Goal: Task Accomplishment & Management: Use online tool/utility

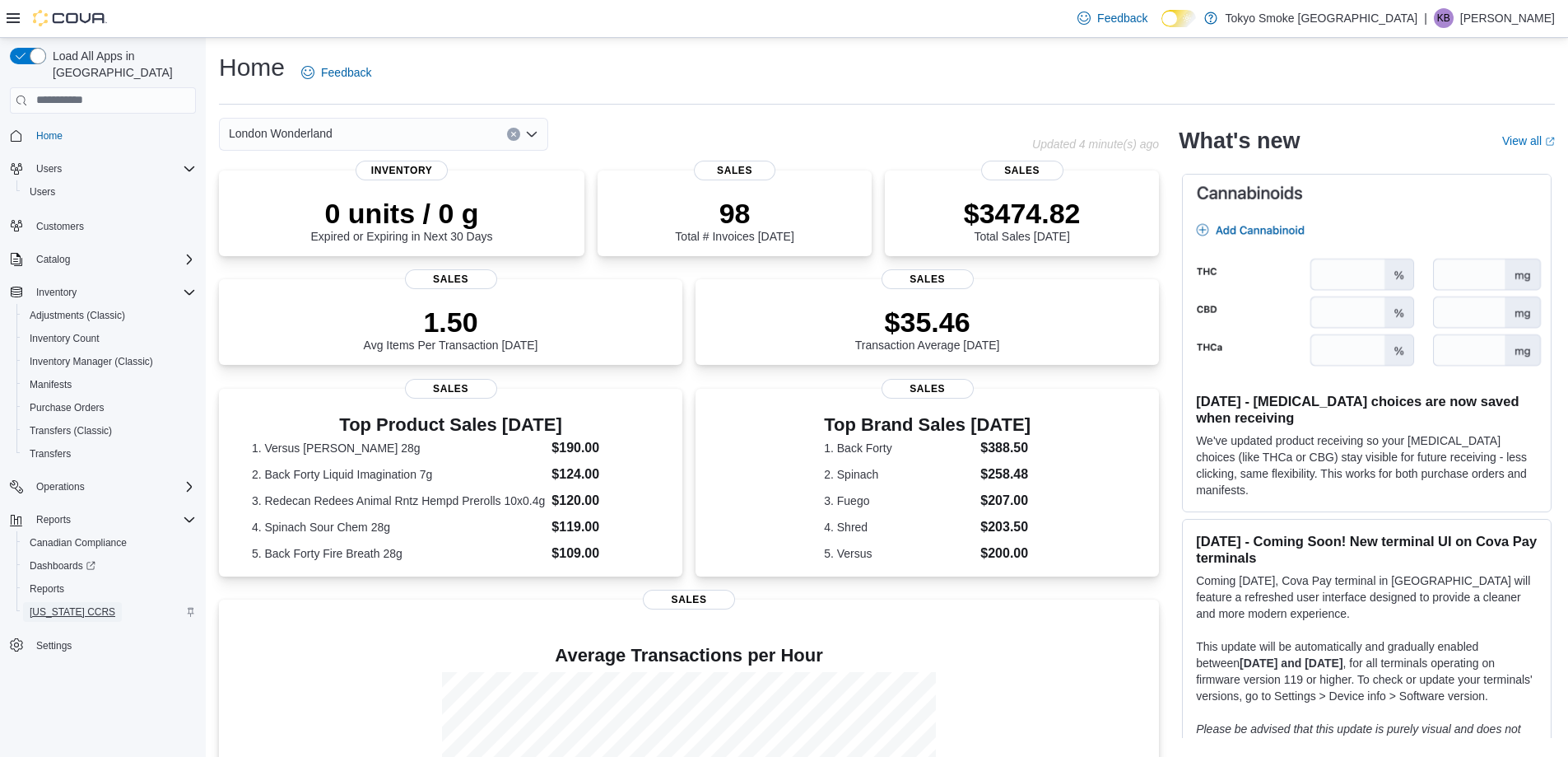
click at [116, 602] on link "[US_STATE] CCRS" at bounding box center [72, 611] width 99 height 19
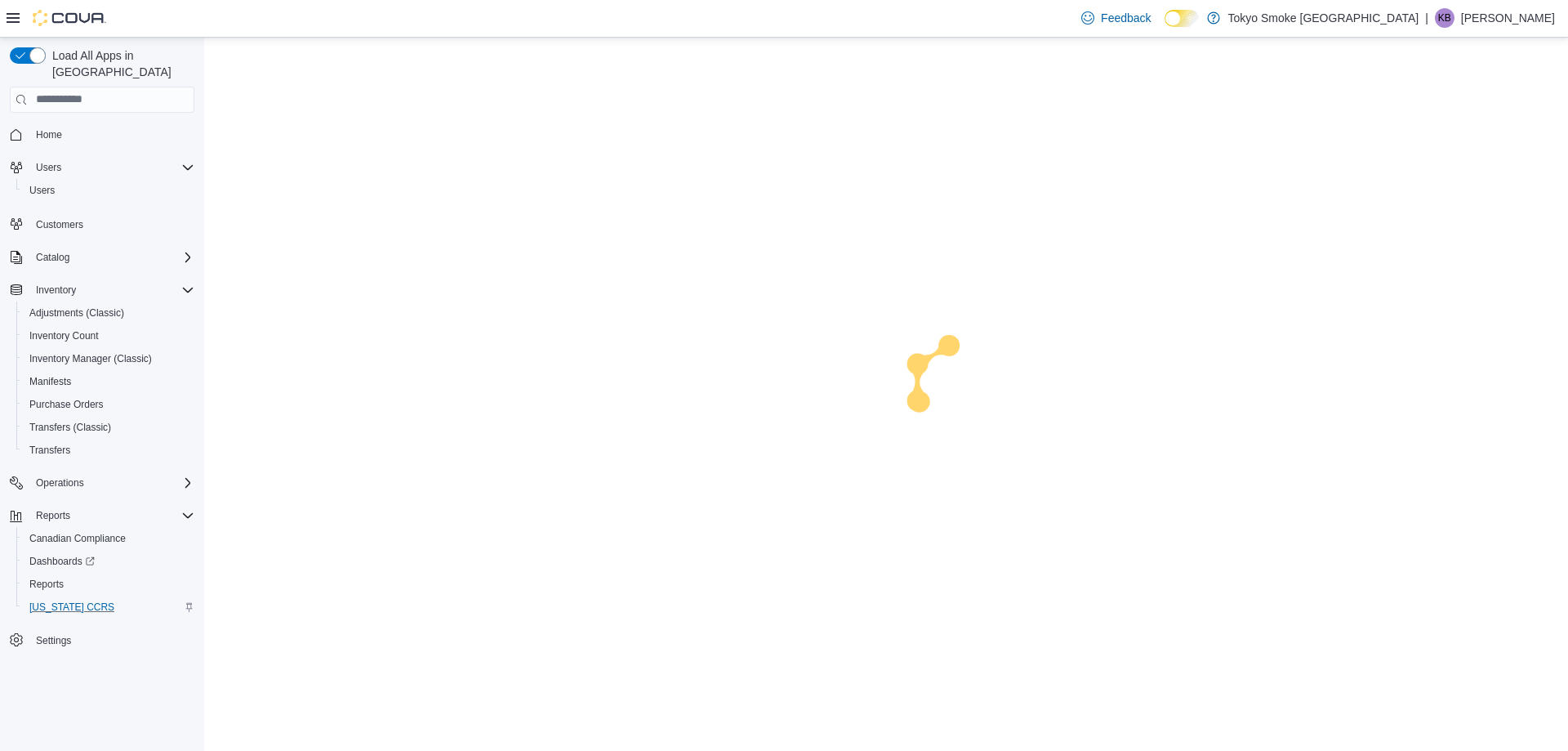
click at [114, 573] on div "Reports" at bounding box center [108, 584] width 184 height 23
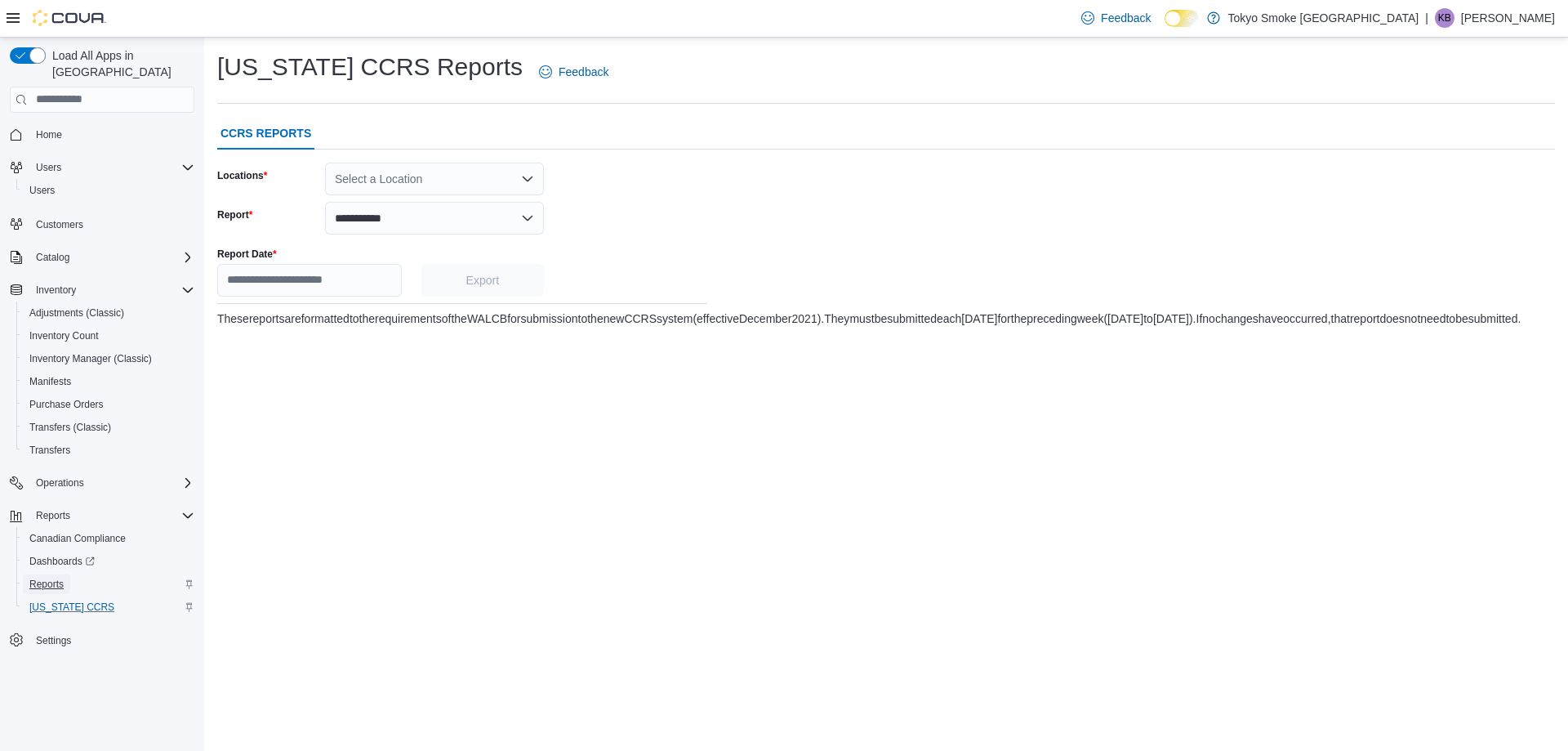
click at [44, 578] on span "Reports" at bounding box center [46, 584] width 34 height 13
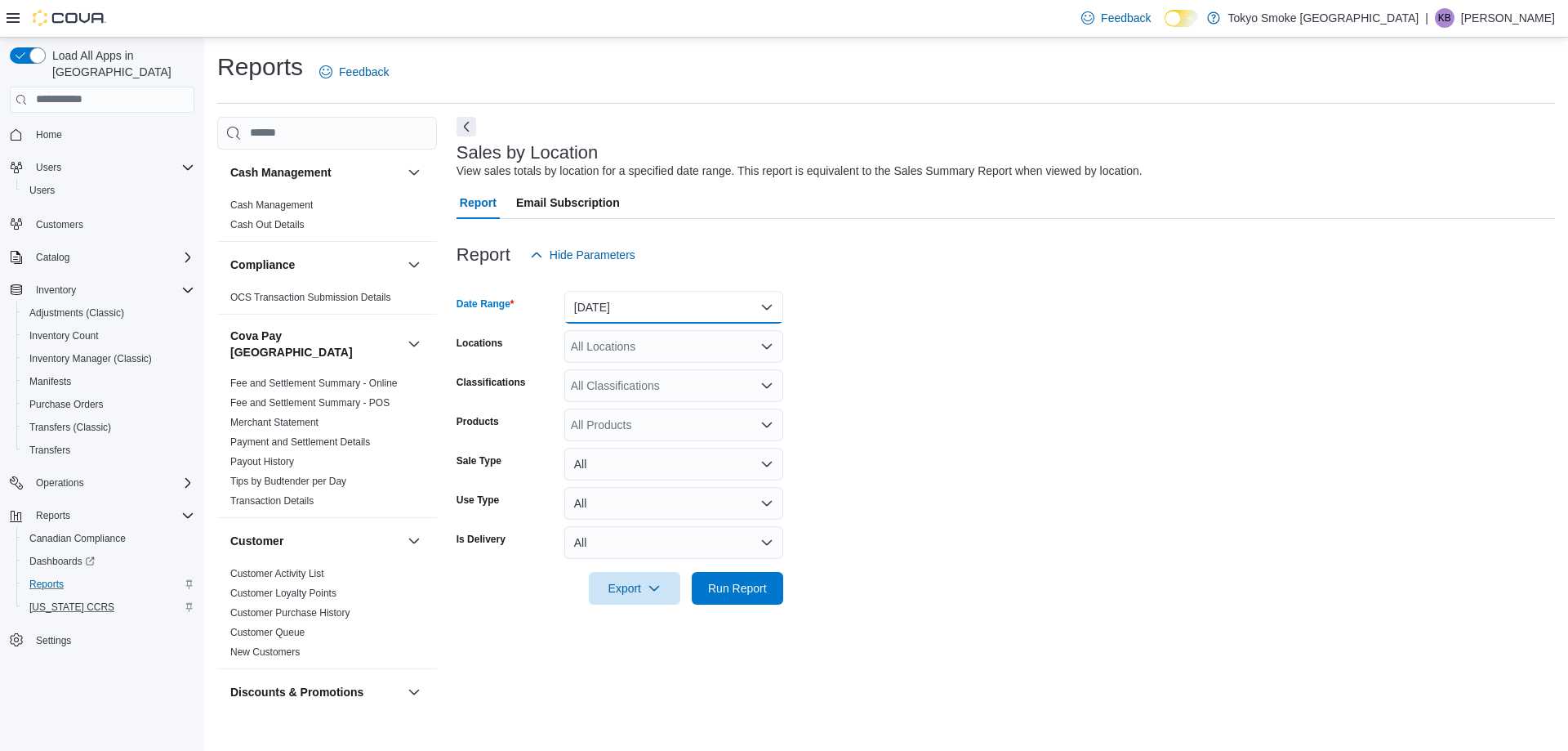
click at [616, 304] on button "[DATE]" at bounding box center [673, 307] width 219 height 33
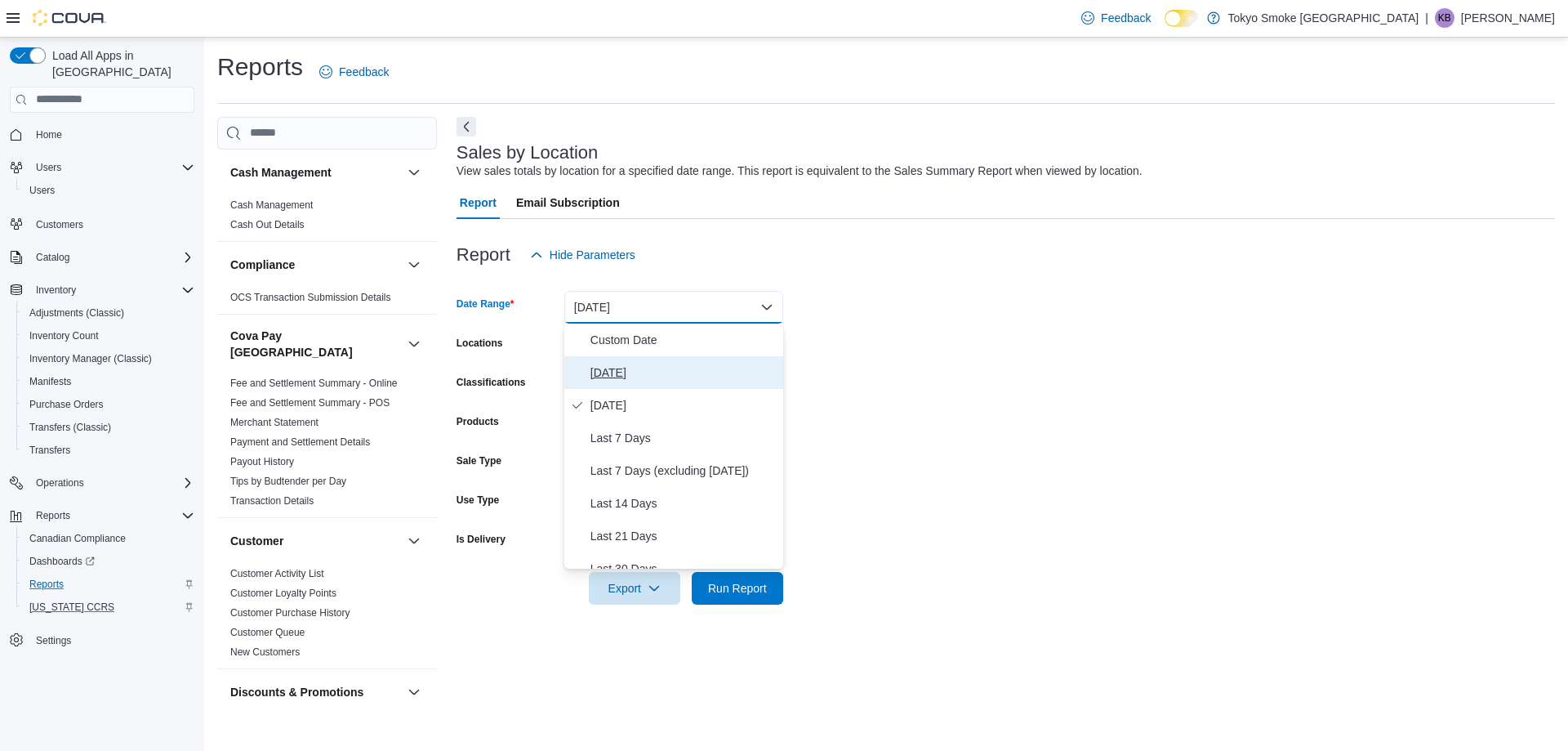
click at [593, 372] on span "[DATE]" at bounding box center [683, 372] width 186 height 19
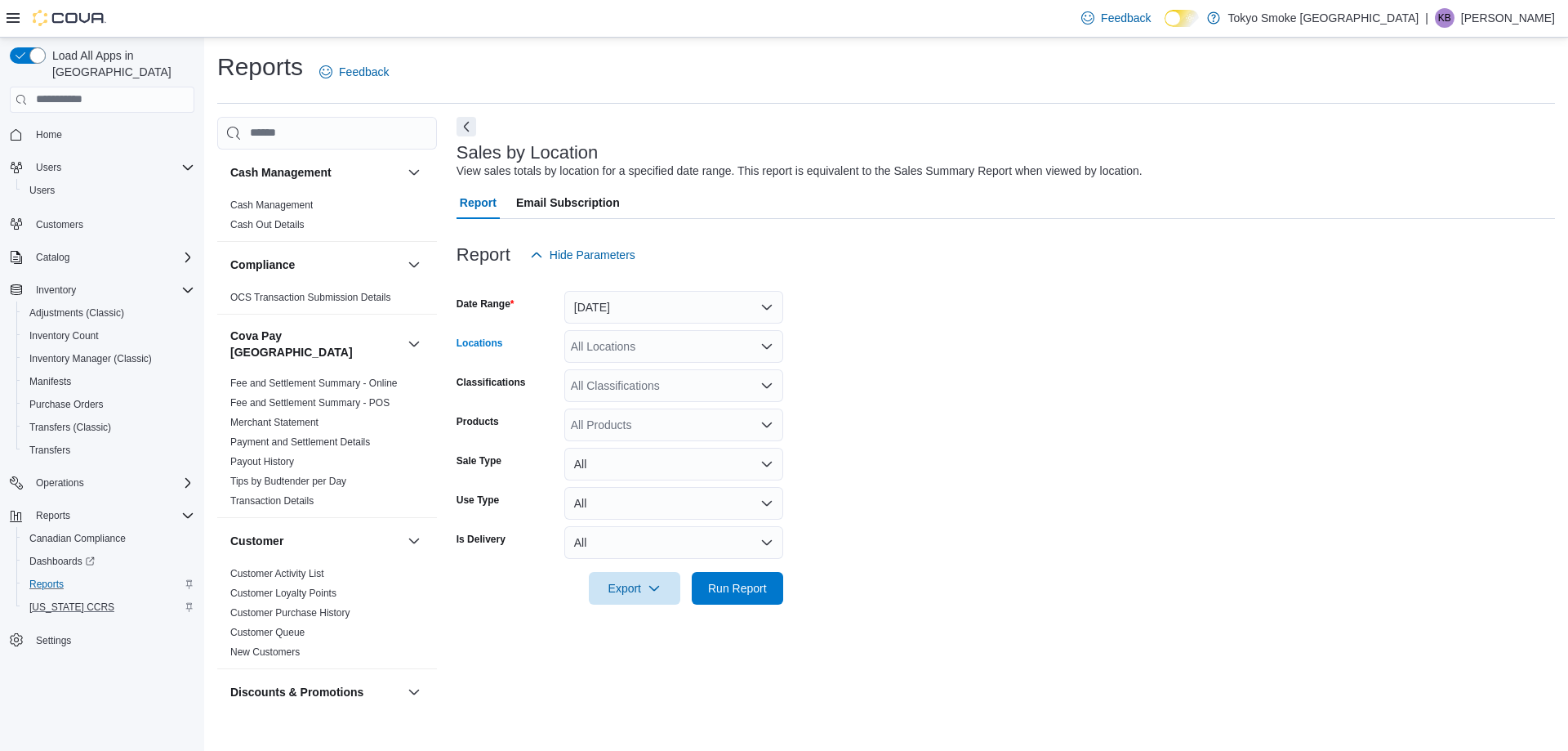
click at [593, 348] on div "All Locations" at bounding box center [673, 346] width 219 height 33
type input "**"
click at [634, 376] on span "London Wonderland" at bounding box center [659, 373] width 103 height 16
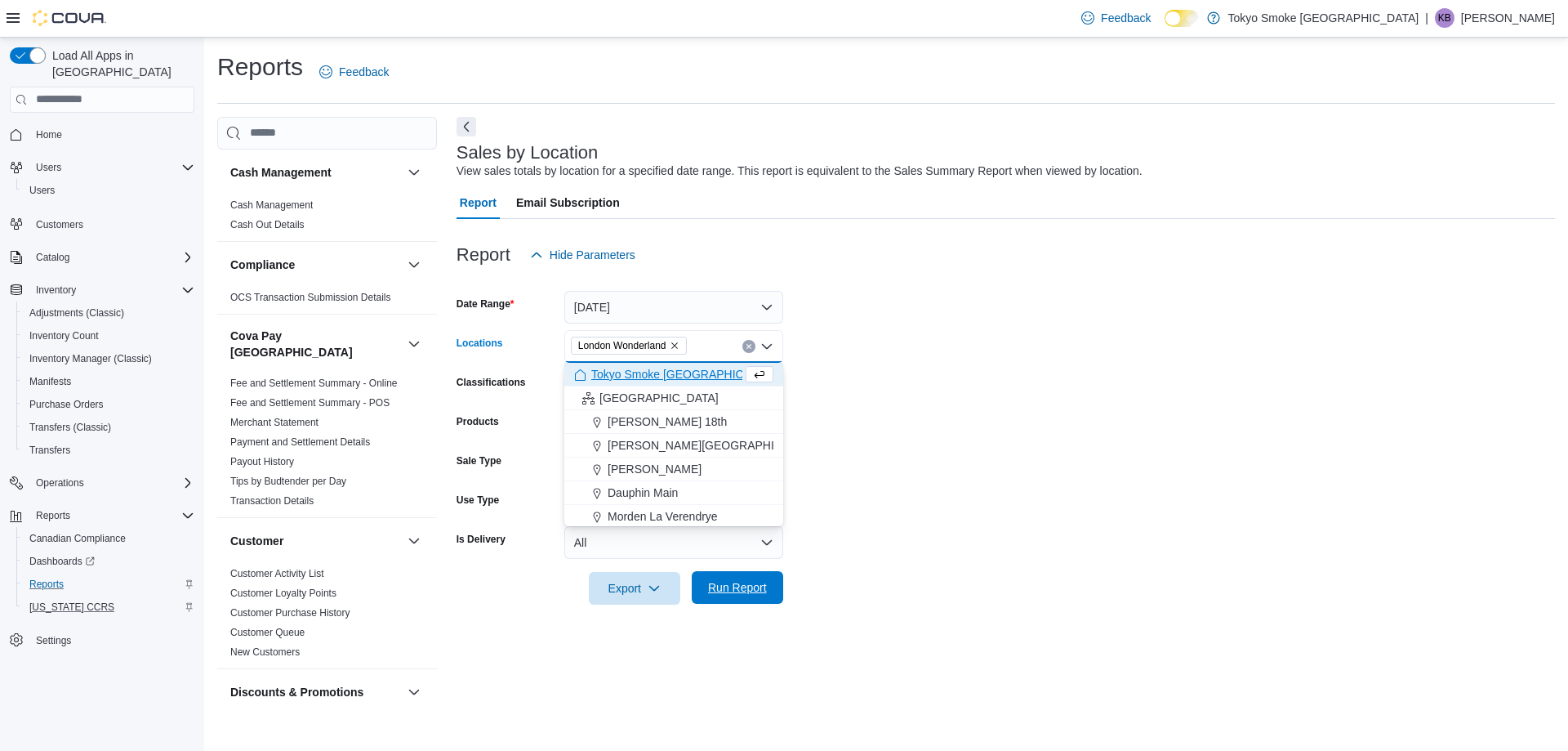
click at [724, 598] on span "Run Report" at bounding box center [736, 587] width 71 height 33
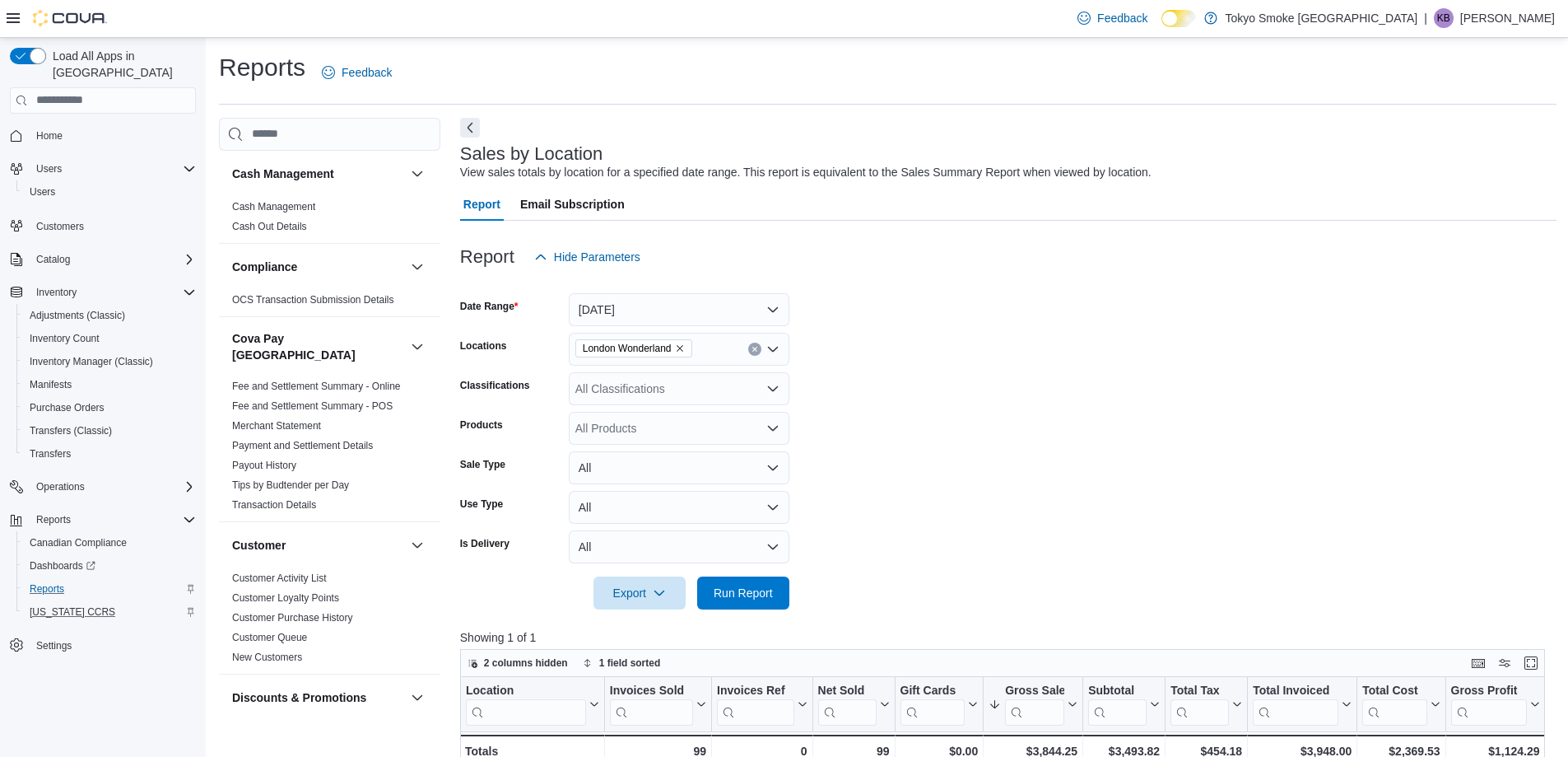
click at [100, 125] on span "Home" at bounding box center [113, 136] width 166 height 20
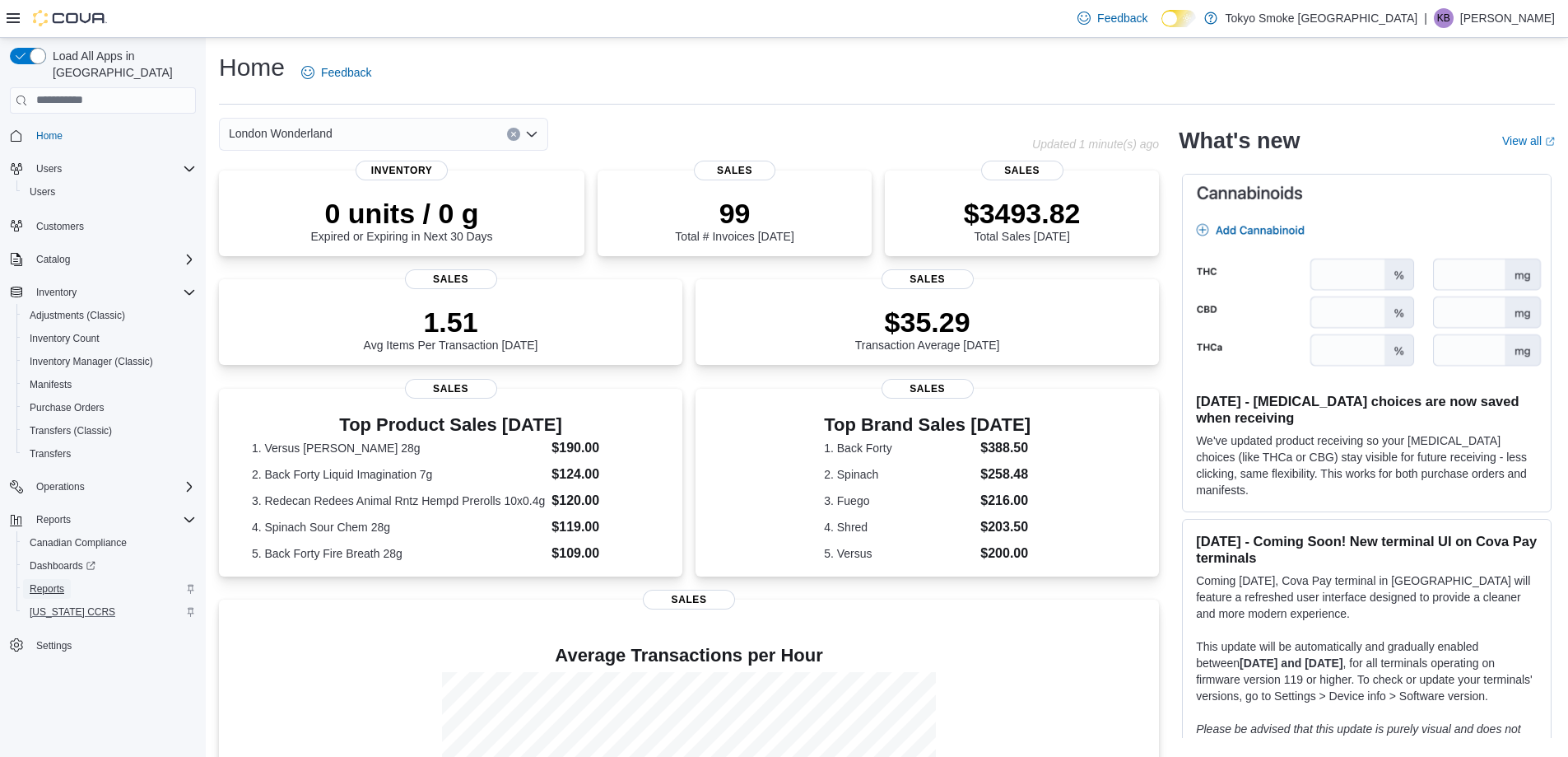
click at [29, 579] on link "Reports" at bounding box center [47, 588] width 47 height 19
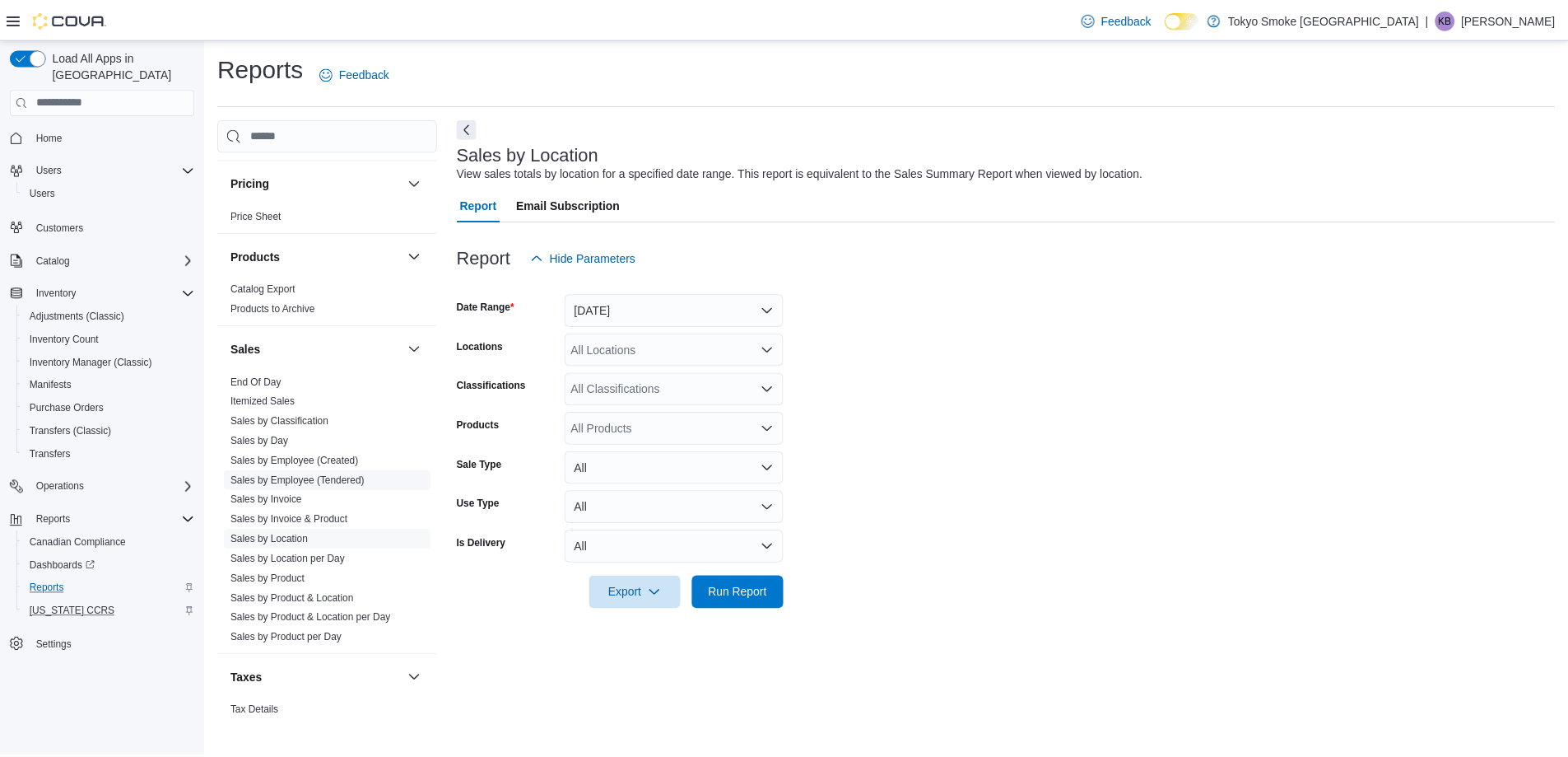
scroll to position [1212, 0]
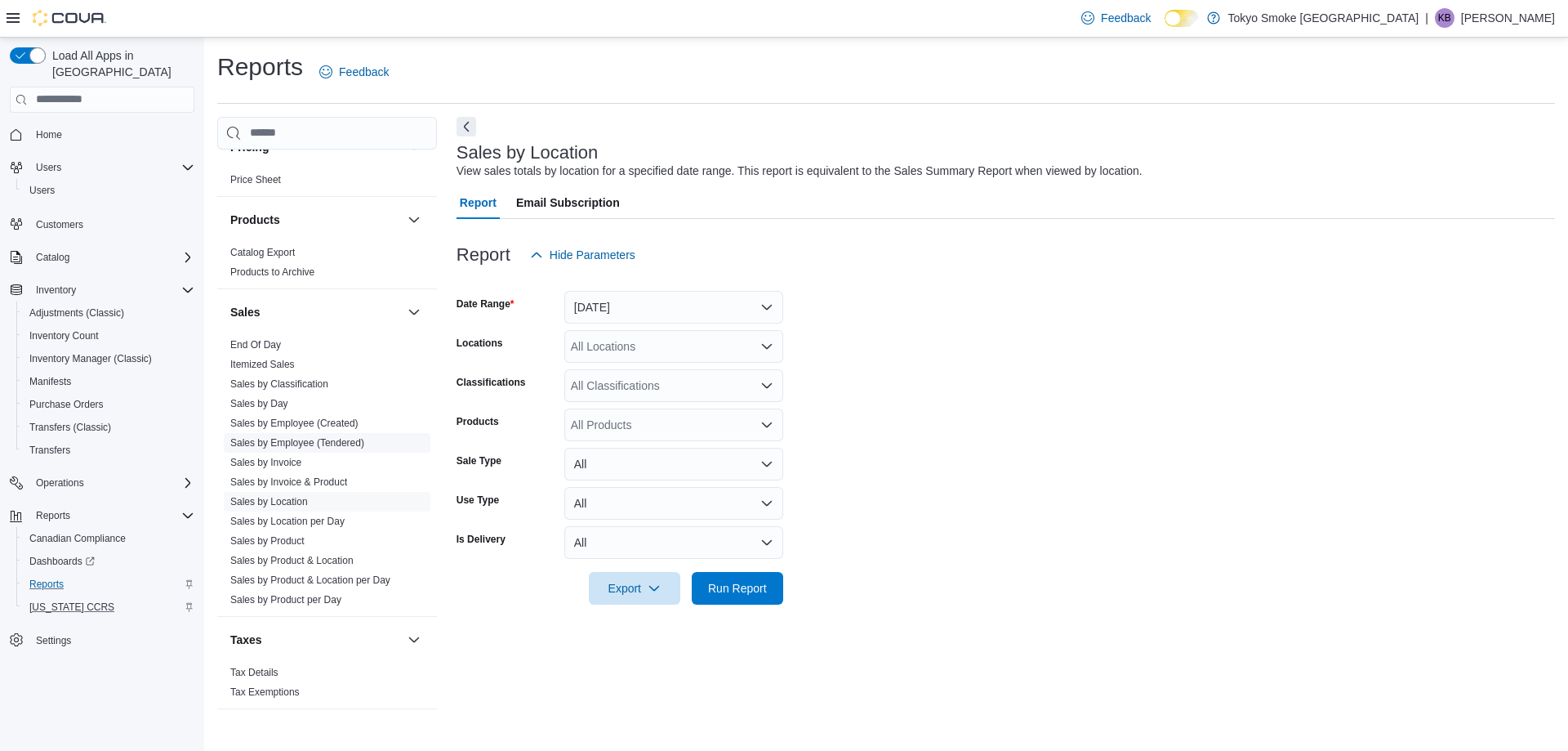
click at [339, 437] on link "Sales by Employee (Tendered)" at bounding box center [297, 443] width 134 height 12
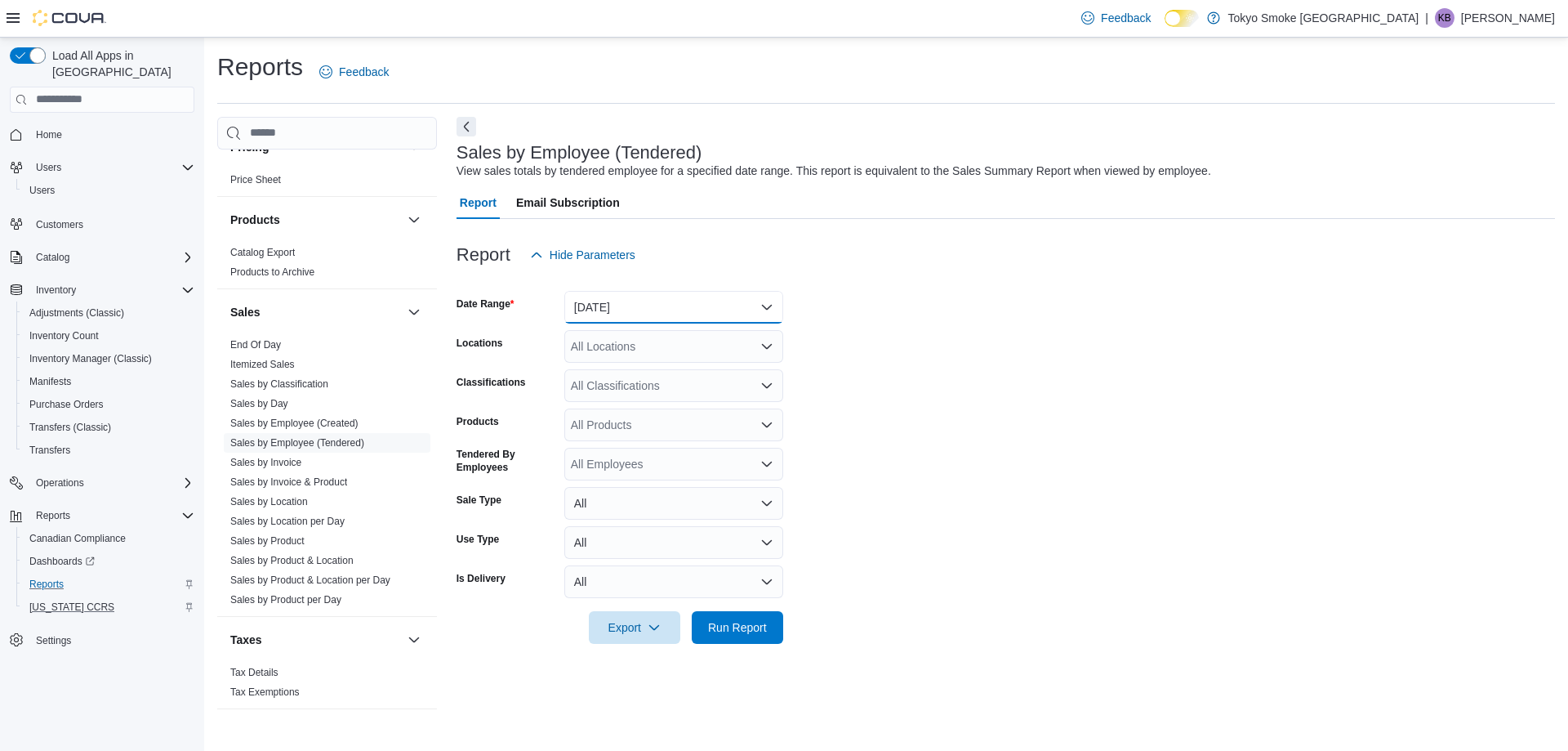
click at [594, 318] on button "[DATE]" at bounding box center [673, 307] width 219 height 33
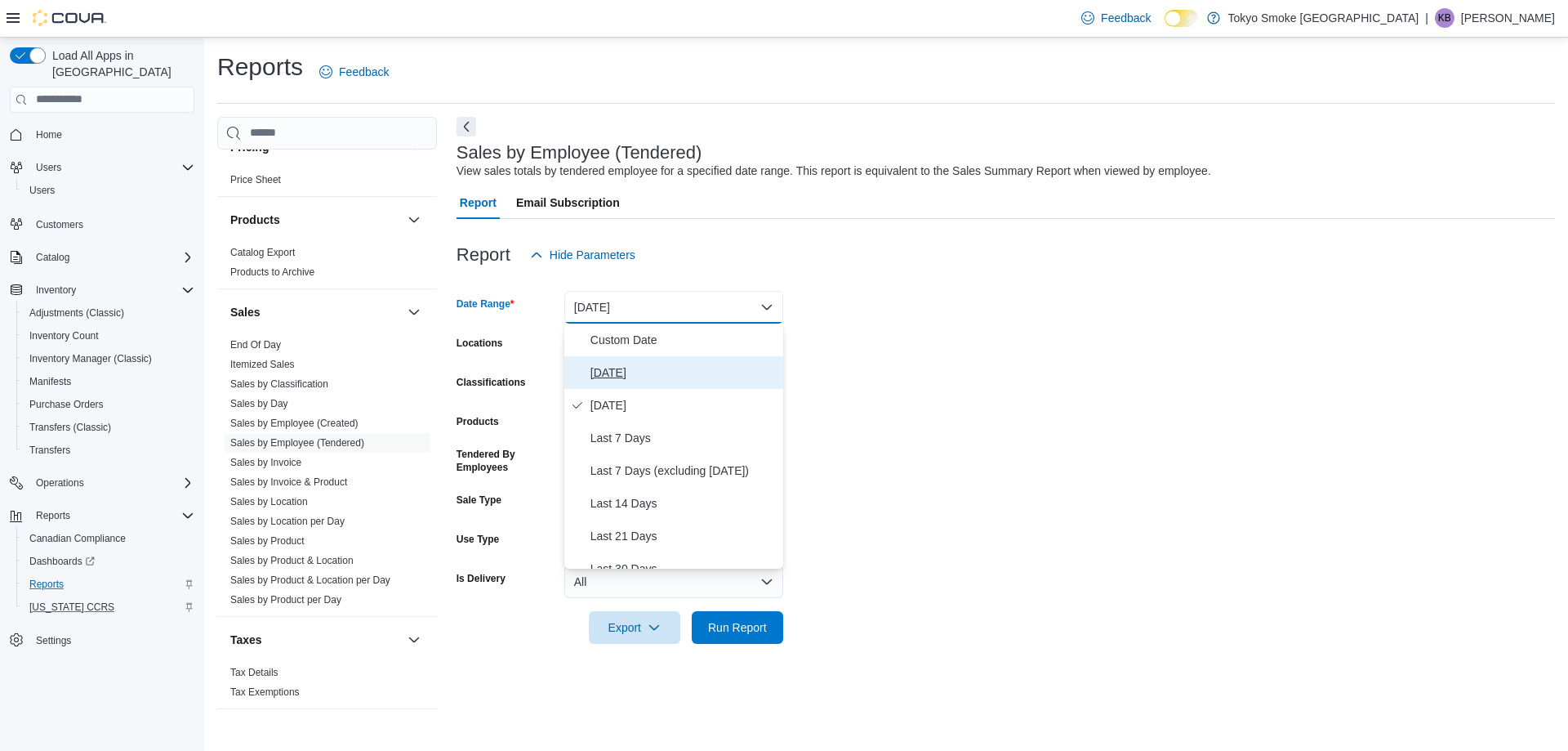
click at [587, 364] on button "[DATE]" at bounding box center [673, 372] width 219 height 33
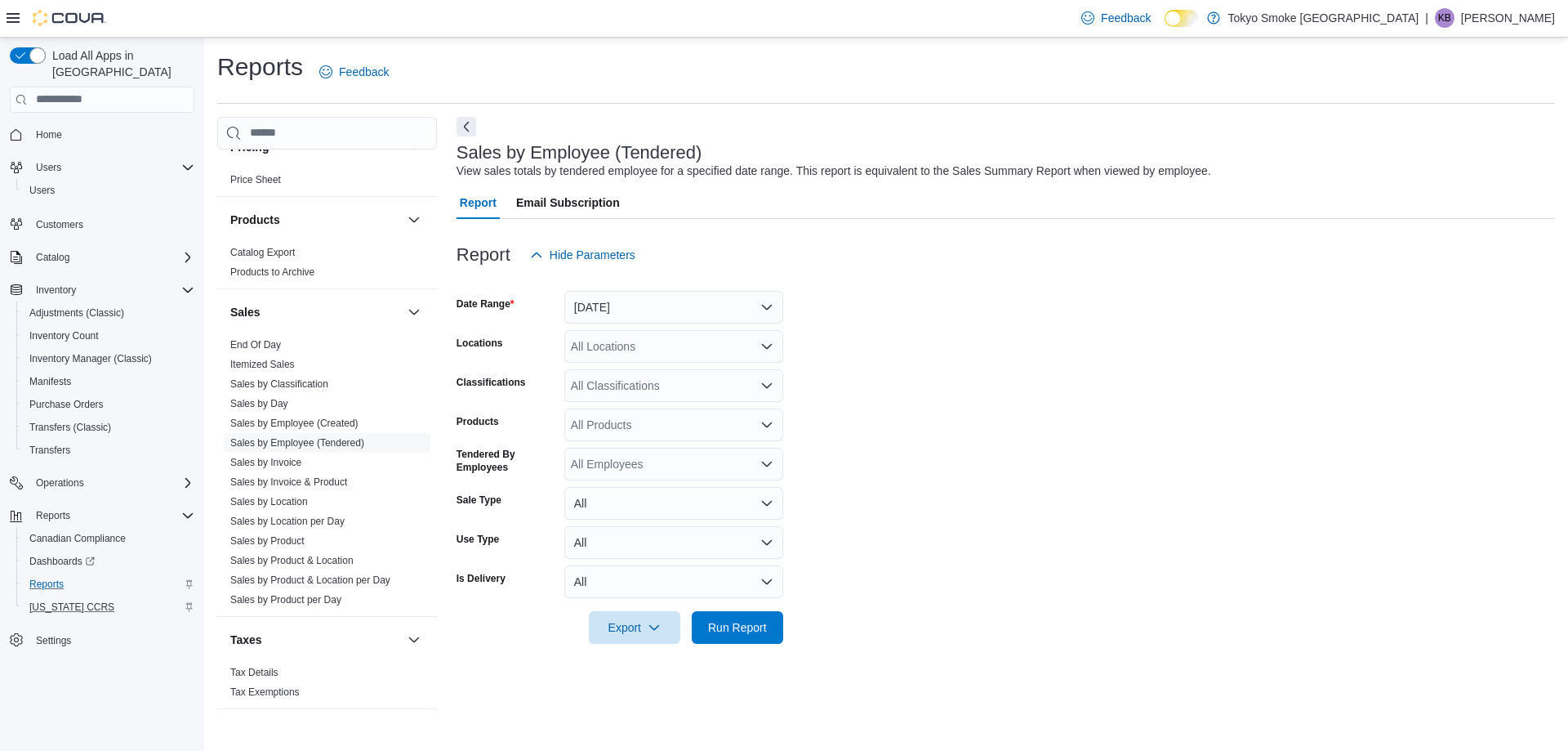
click at [588, 331] on div "All Locations" at bounding box center [673, 346] width 219 height 33
type input "**"
click at [605, 371] on span "Choose from the following options" at bounding box center [599, 373] width 17 height 16
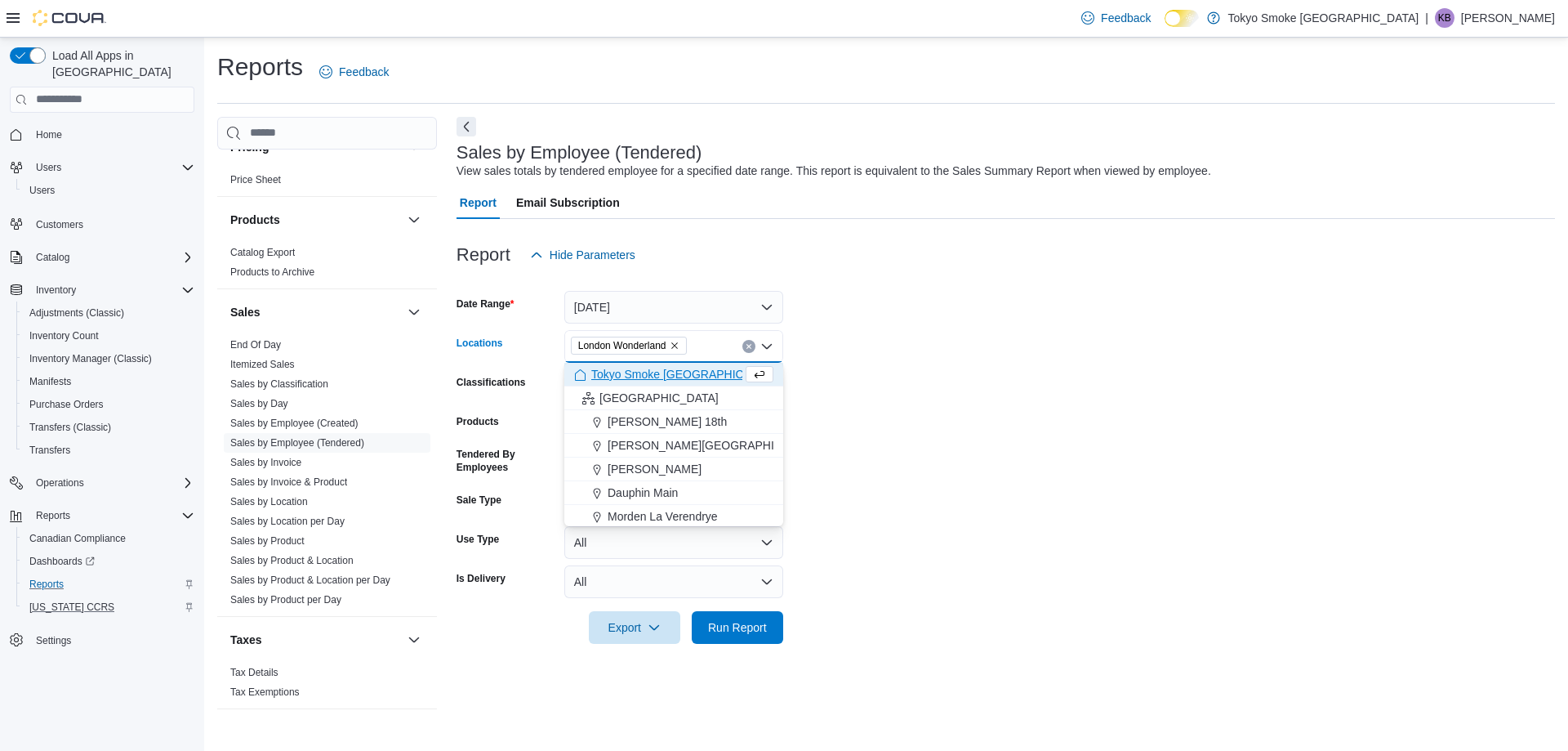
click at [896, 428] on form "Date Range [DATE] Locations [GEOGRAPHIC_DATA] Combo box. Selected. [GEOGRAPHIC_…" at bounding box center [1006, 457] width 1098 height 373
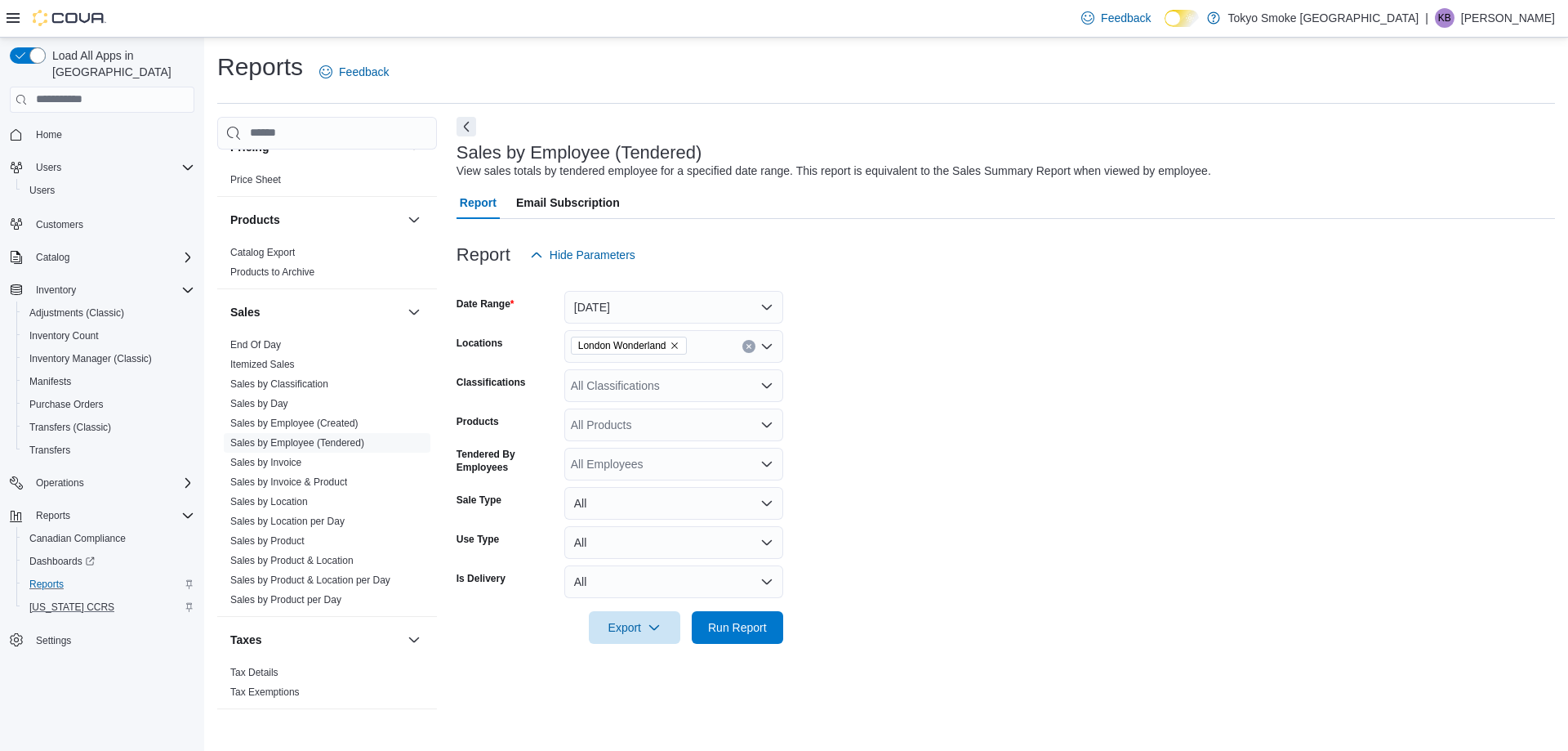
click at [793, 598] on div at bounding box center [1006, 605] width 1098 height 13
click at [768, 611] on span "Run Report" at bounding box center [736, 626] width 71 height 33
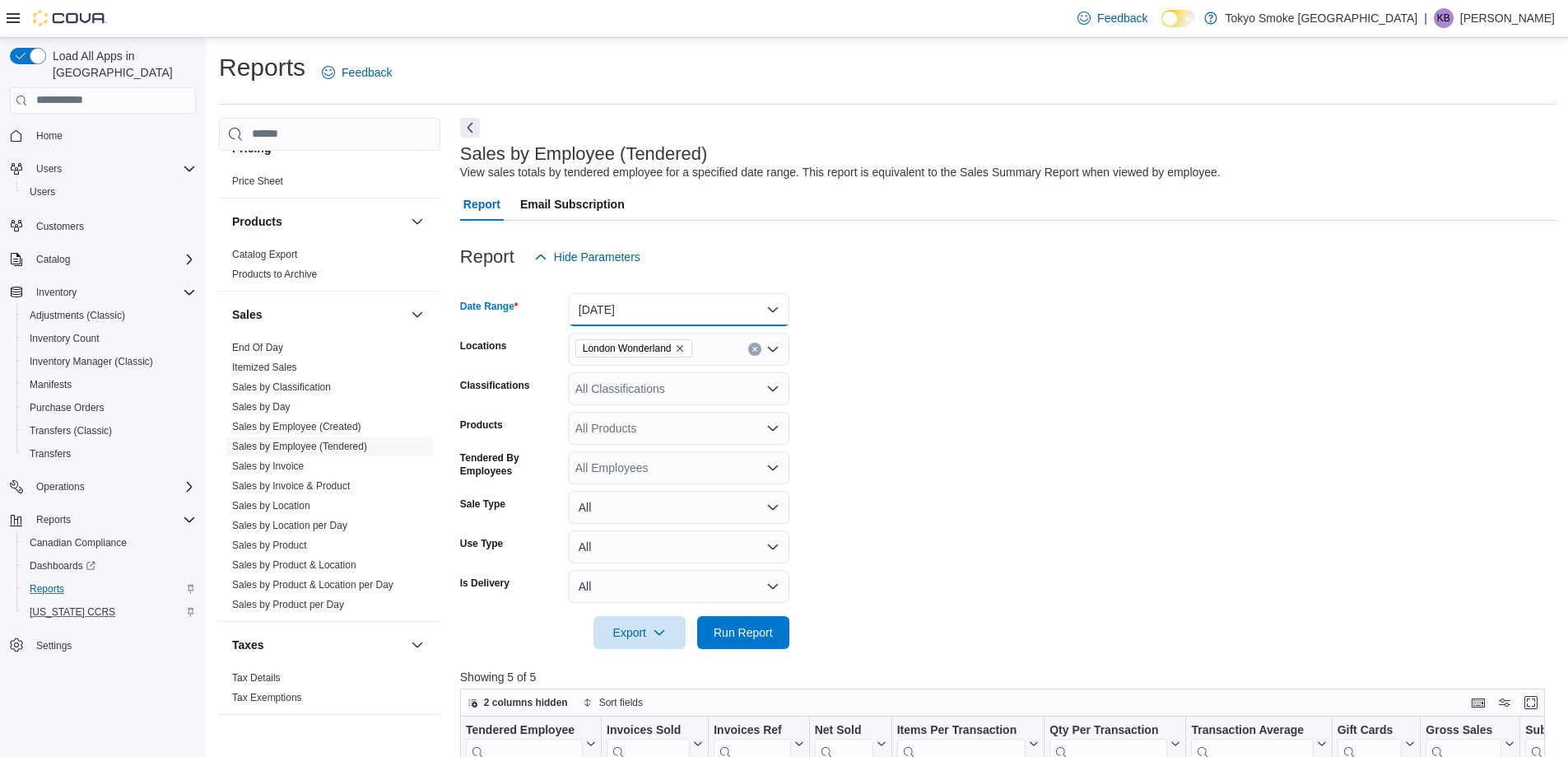
click at [654, 317] on button "[DATE]" at bounding box center [679, 309] width 220 height 33
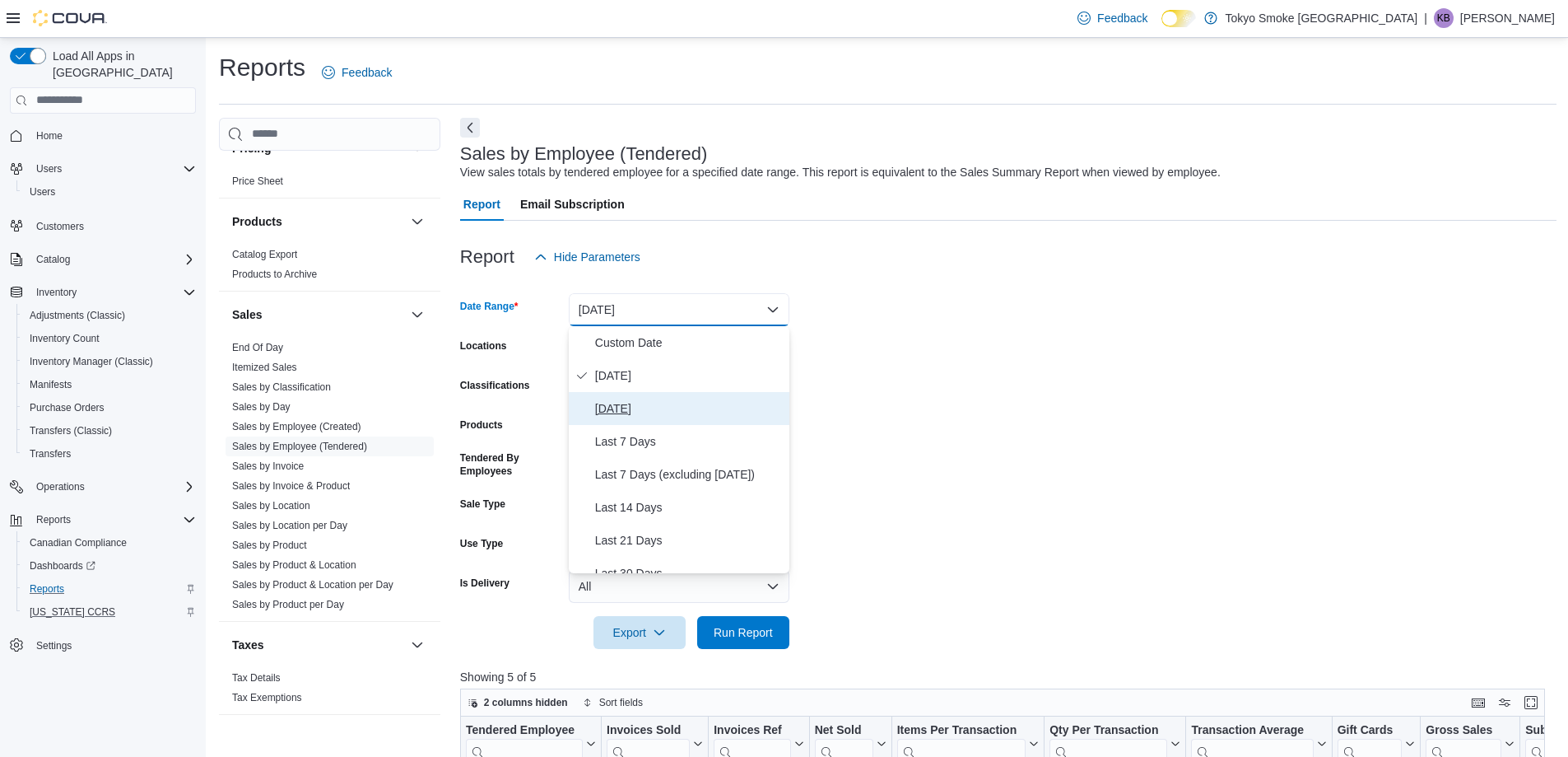
click at [630, 415] on span "[DATE]" at bounding box center [688, 408] width 187 height 19
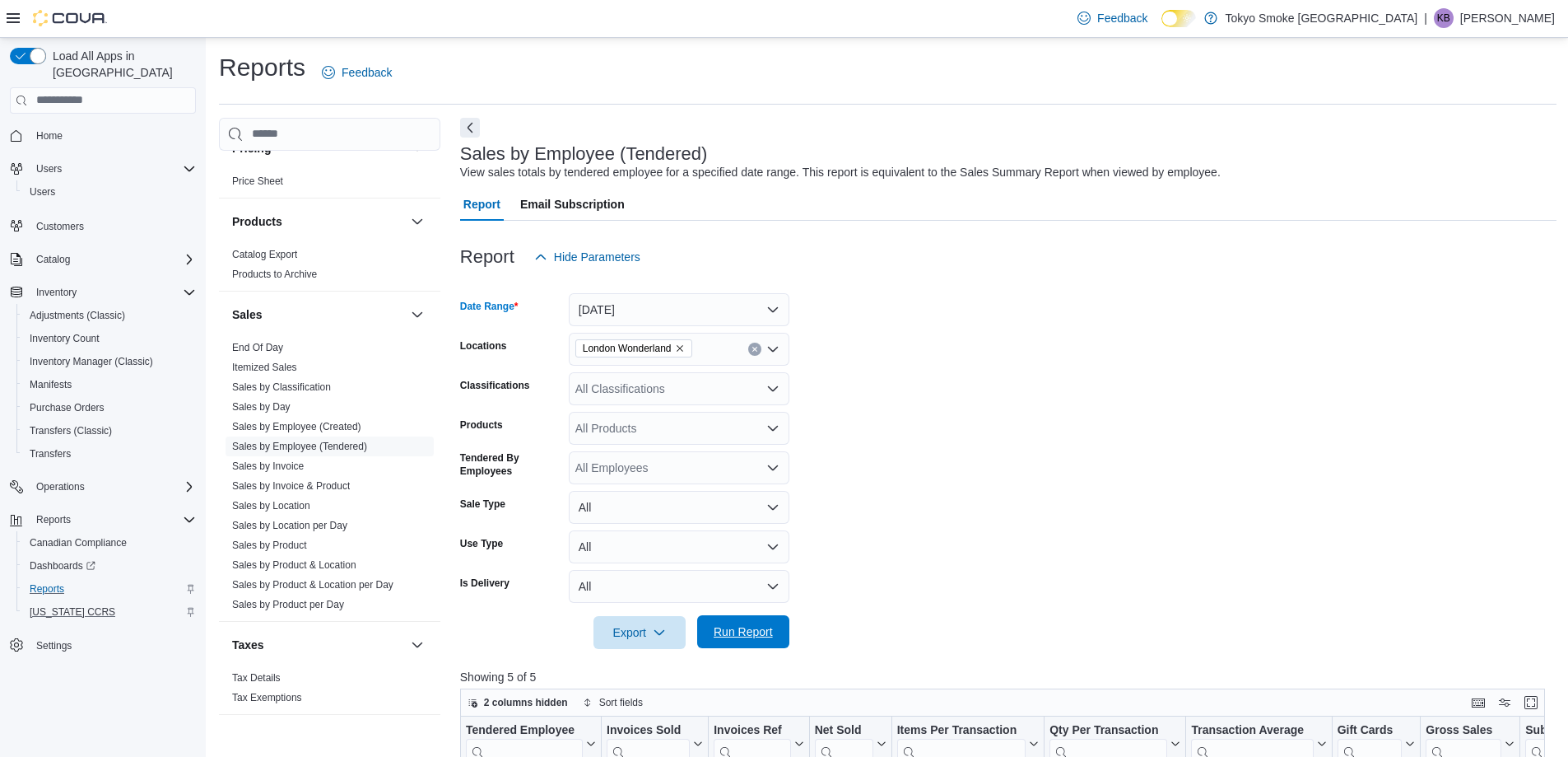
click at [731, 628] on span "Run Report" at bounding box center [743, 631] width 59 height 16
click at [56, 128] on span "Home" at bounding box center [49, 136] width 26 height 19
